Goal: Find specific page/section: Find specific page/section

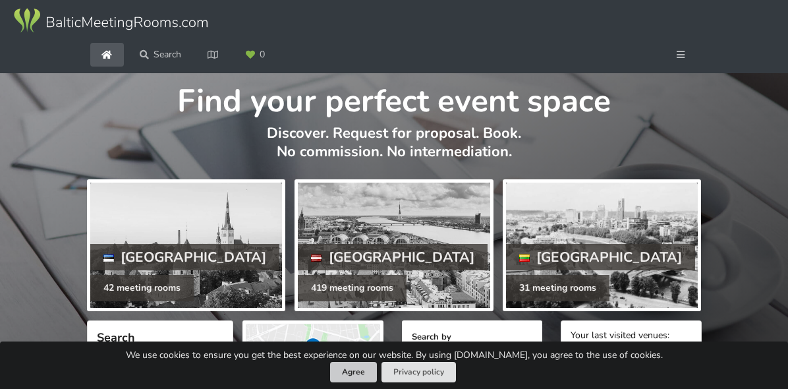
click at [349, 371] on button "Agree" at bounding box center [353, 372] width 47 height 20
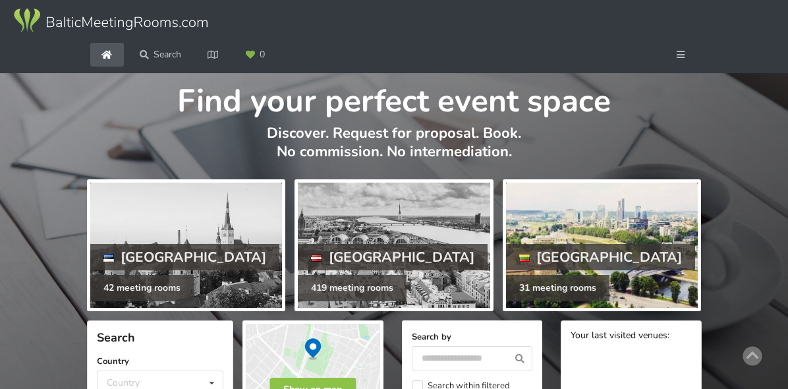
click at [571, 244] on div "[GEOGRAPHIC_DATA]" at bounding box center [601, 257] width 190 height 26
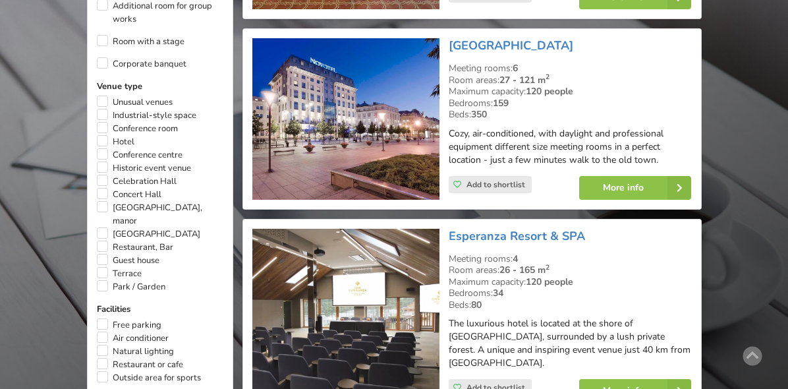
scroll to position [790, 0]
